Goal: Communication & Community: Answer question/provide support

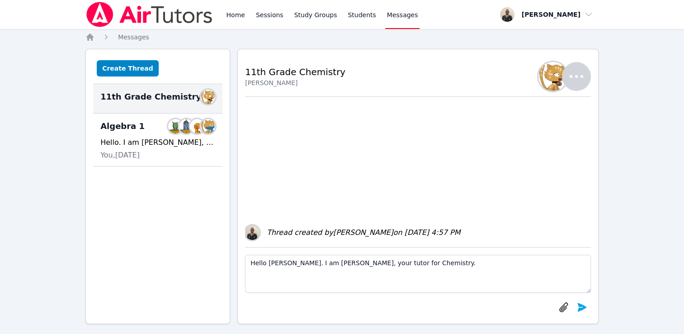
click at [424, 263] on textarea "Hello [PERSON_NAME]. I am [PERSON_NAME], your tutor for Chemistry." at bounding box center [418, 274] width 346 height 38
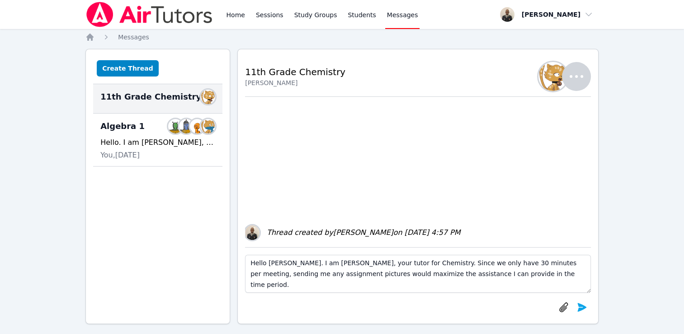
click at [579, 269] on textarea "Hello [PERSON_NAME]. I am [PERSON_NAME], your tutor for Chemistry. Since we onl…" at bounding box center [418, 274] width 346 height 38
click at [578, 262] on textarea "Hello [PERSON_NAME]. I am [PERSON_NAME], your tutor for Chemistry. Since we onl…" at bounding box center [418, 274] width 346 height 38
drag, startPoint x: 578, startPoint y: 262, endPoint x: 534, endPoint y: 271, distance: 44.8
click at [534, 271] on textarea "Hello [PERSON_NAME]. I am [PERSON_NAME], your tutor for Chemistry. Since we onl…" at bounding box center [418, 274] width 346 height 38
drag, startPoint x: 534, startPoint y: 271, endPoint x: 523, endPoint y: 275, distance: 11.6
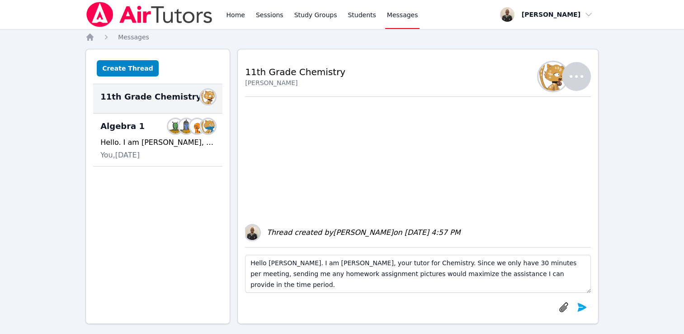
click at [523, 275] on textarea "Hello [PERSON_NAME]. I am [PERSON_NAME], your tutor for Chemistry. Since we onl…" at bounding box center [418, 274] width 346 height 38
click at [522, 275] on textarea "Hello [PERSON_NAME]. I am [PERSON_NAME], your tutor for Chemistry. Since we onl…" at bounding box center [418, 274] width 346 height 38
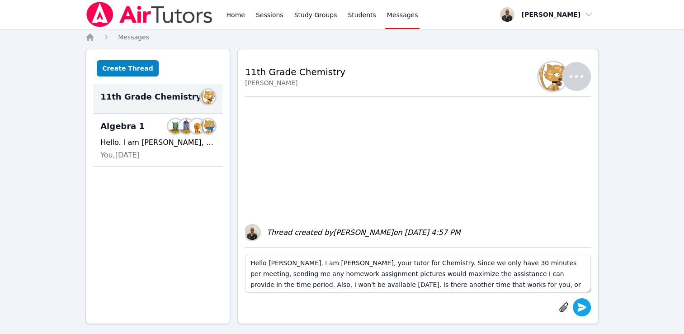
type textarea "Hello [PERSON_NAME]. I am [PERSON_NAME], your tutor for Chemistry. Since we onl…"
click at [587, 305] on icon "submit" at bounding box center [582, 307] width 11 height 11
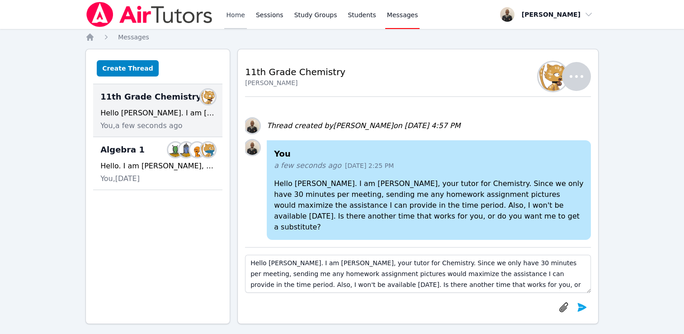
click at [237, 19] on link "Home" at bounding box center [235, 14] width 22 height 29
